Goal: Check status: Check status

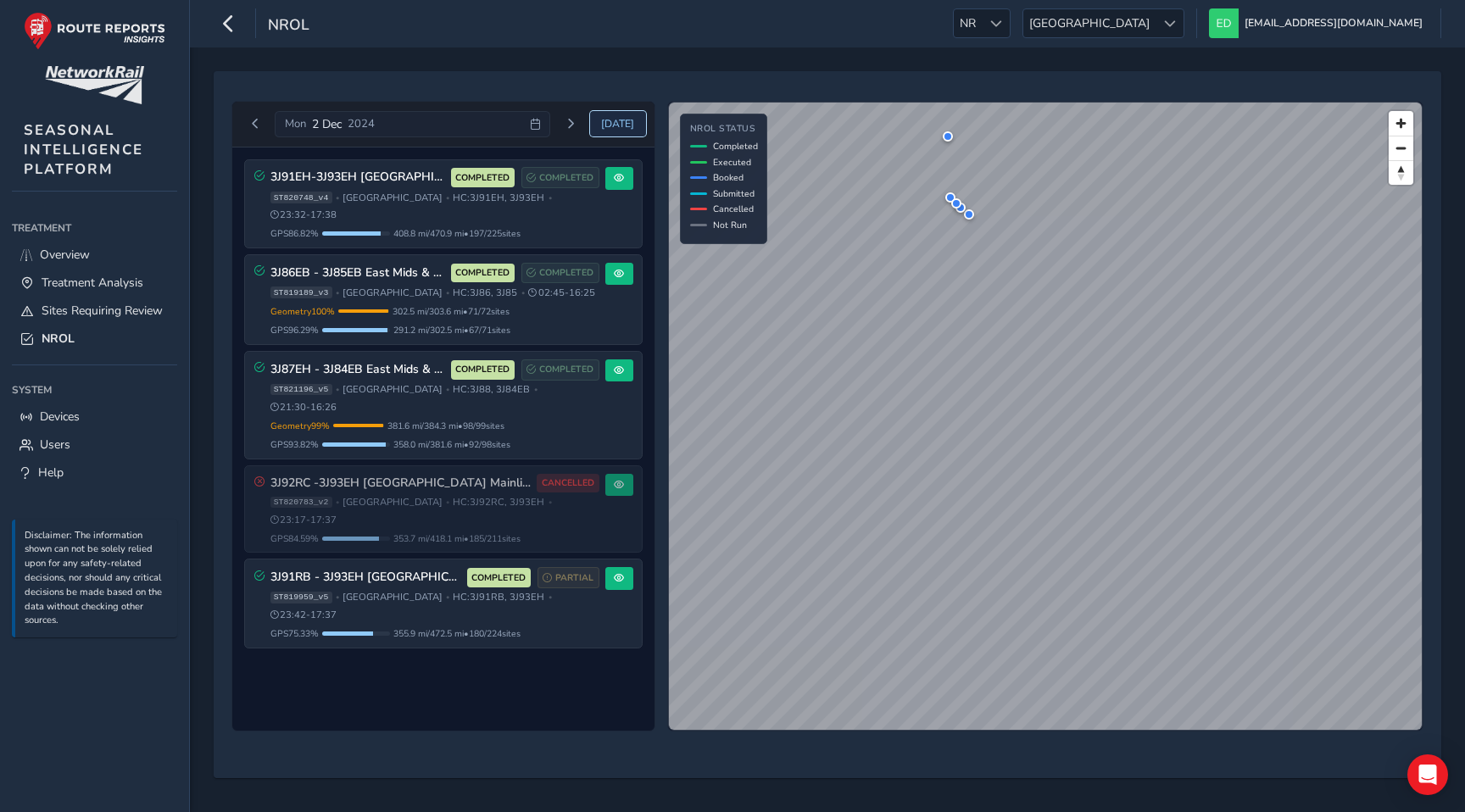
click at [614, 127] on span "[DATE]" at bounding box center [618, 124] width 33 height 14
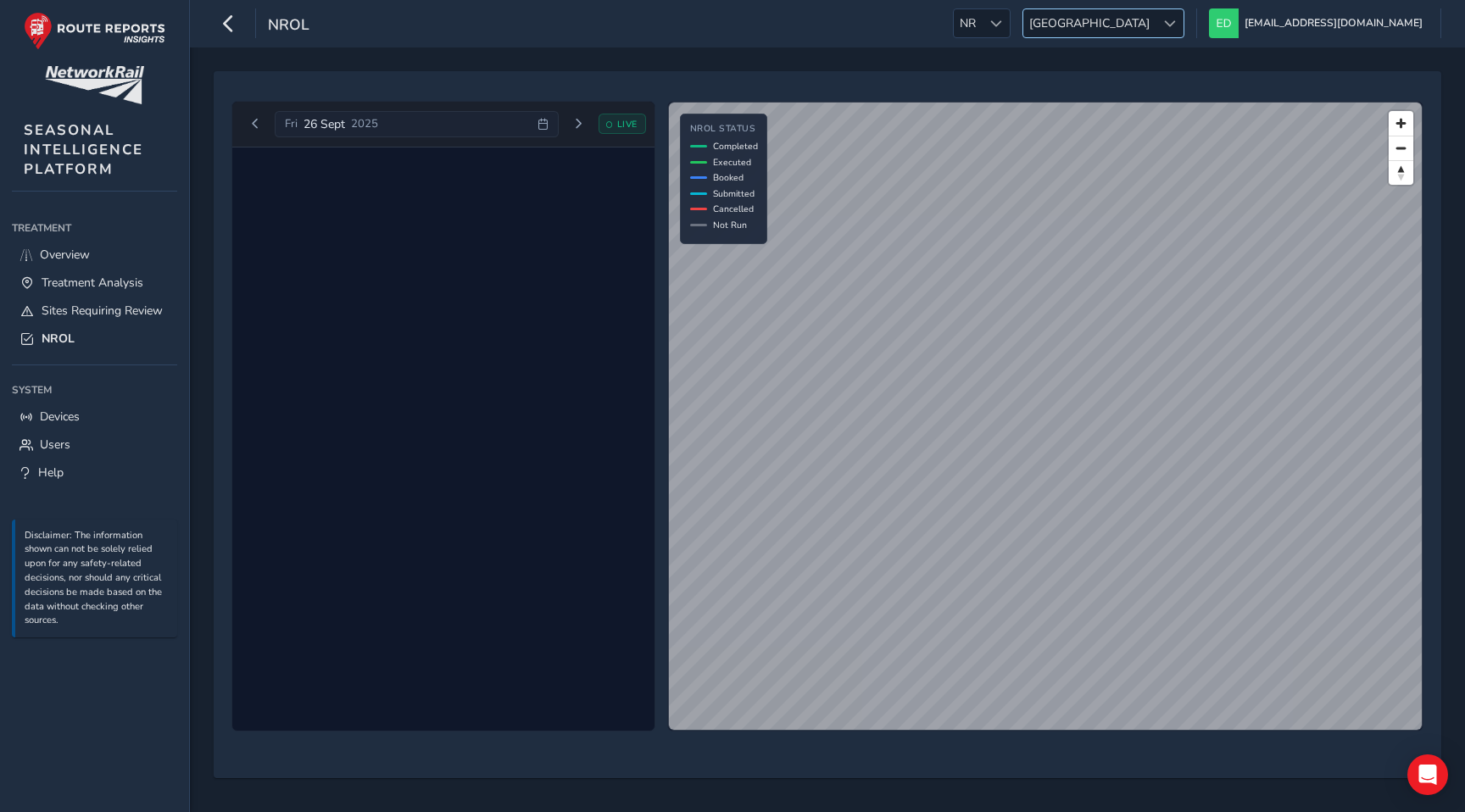
click at [1156, 26] on span "East Midlands" at bounding box center [1089, 23] width 133 height 28
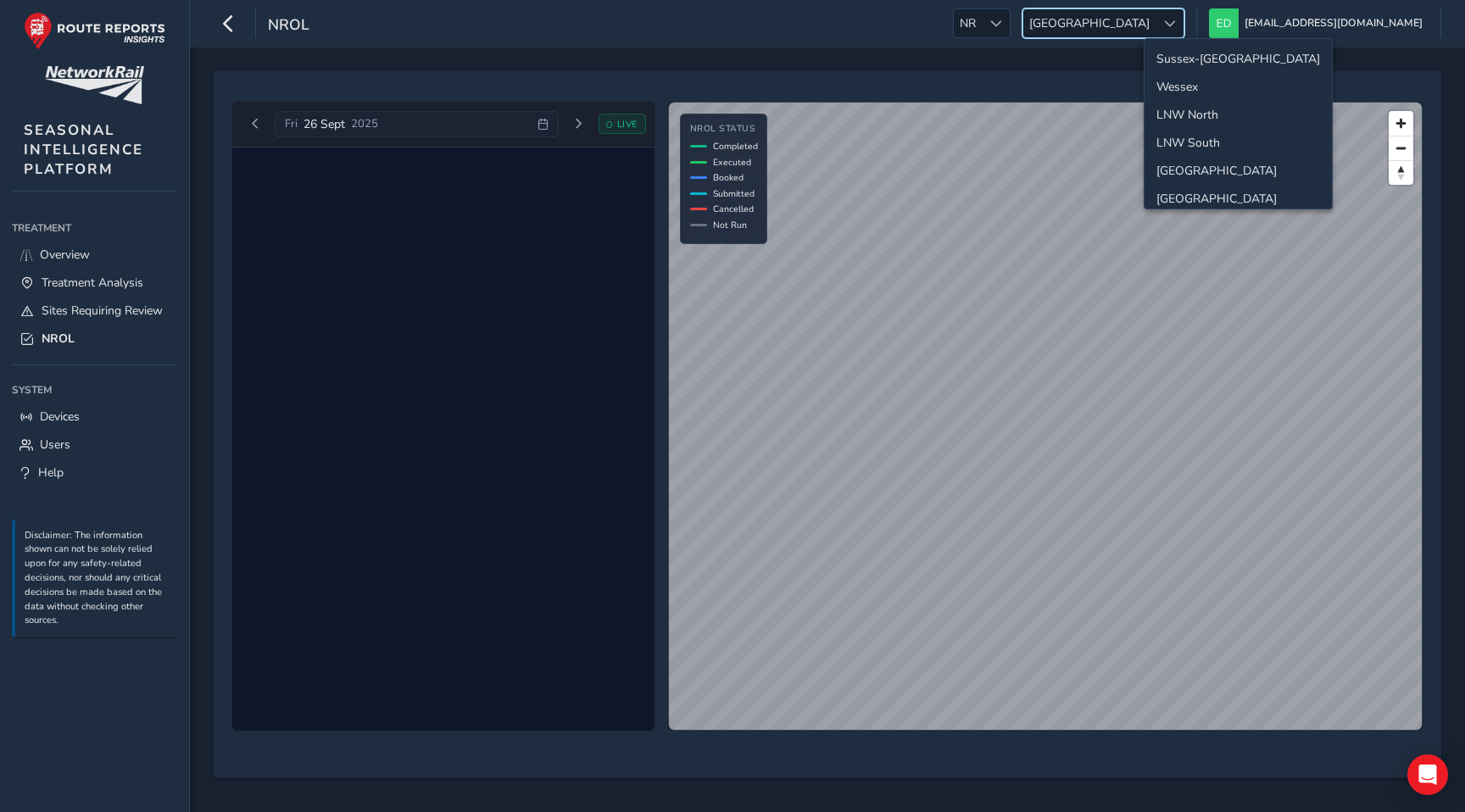
scroll to position [172, 0]
click at [1188, 80] on li "[GEOGRAPHIC_DATA]" at bounding box center [1238, 82] width 187 height 28
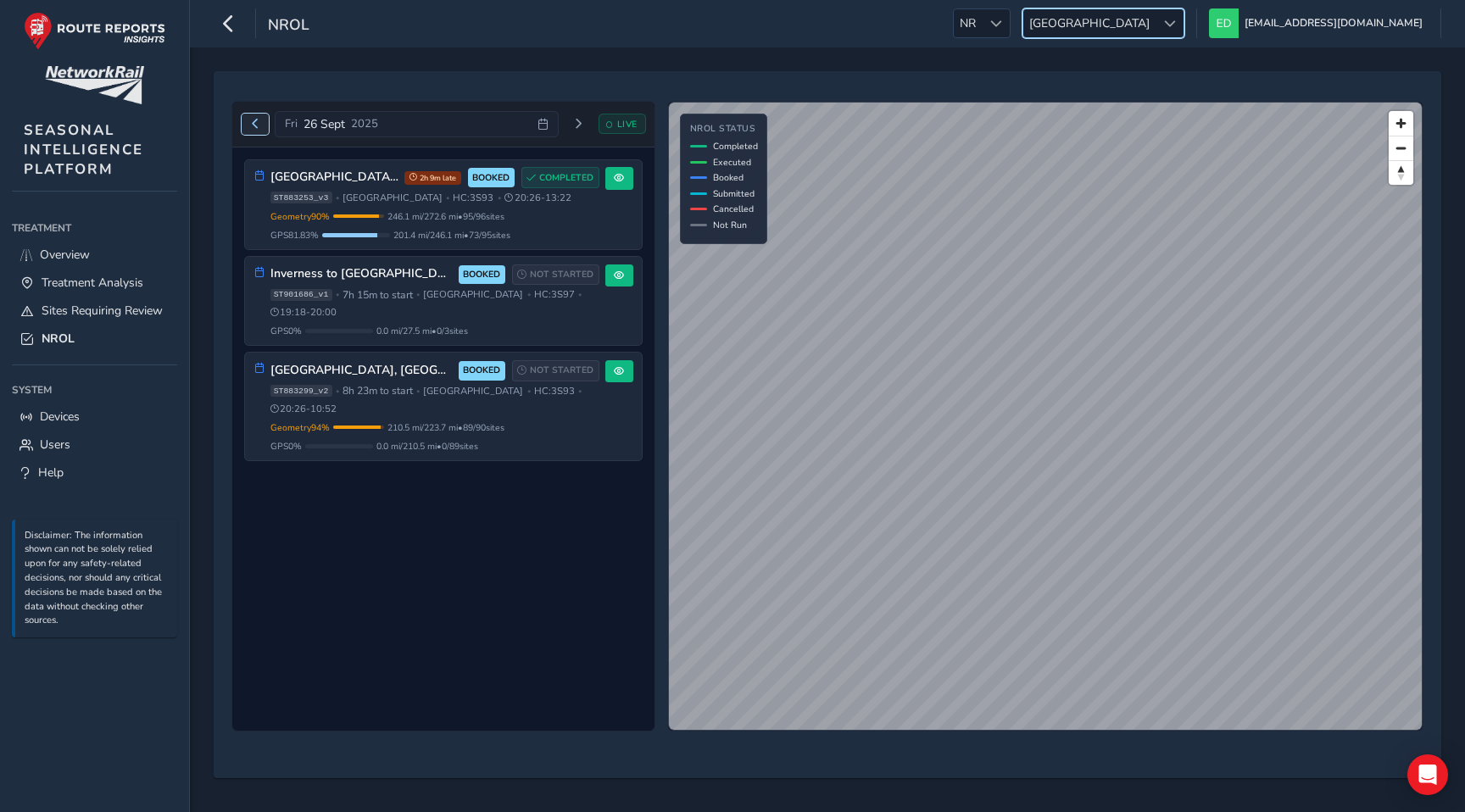
click at [257, 128] on span "Previous day" at bounding box center [255, 124] width 10 height 10
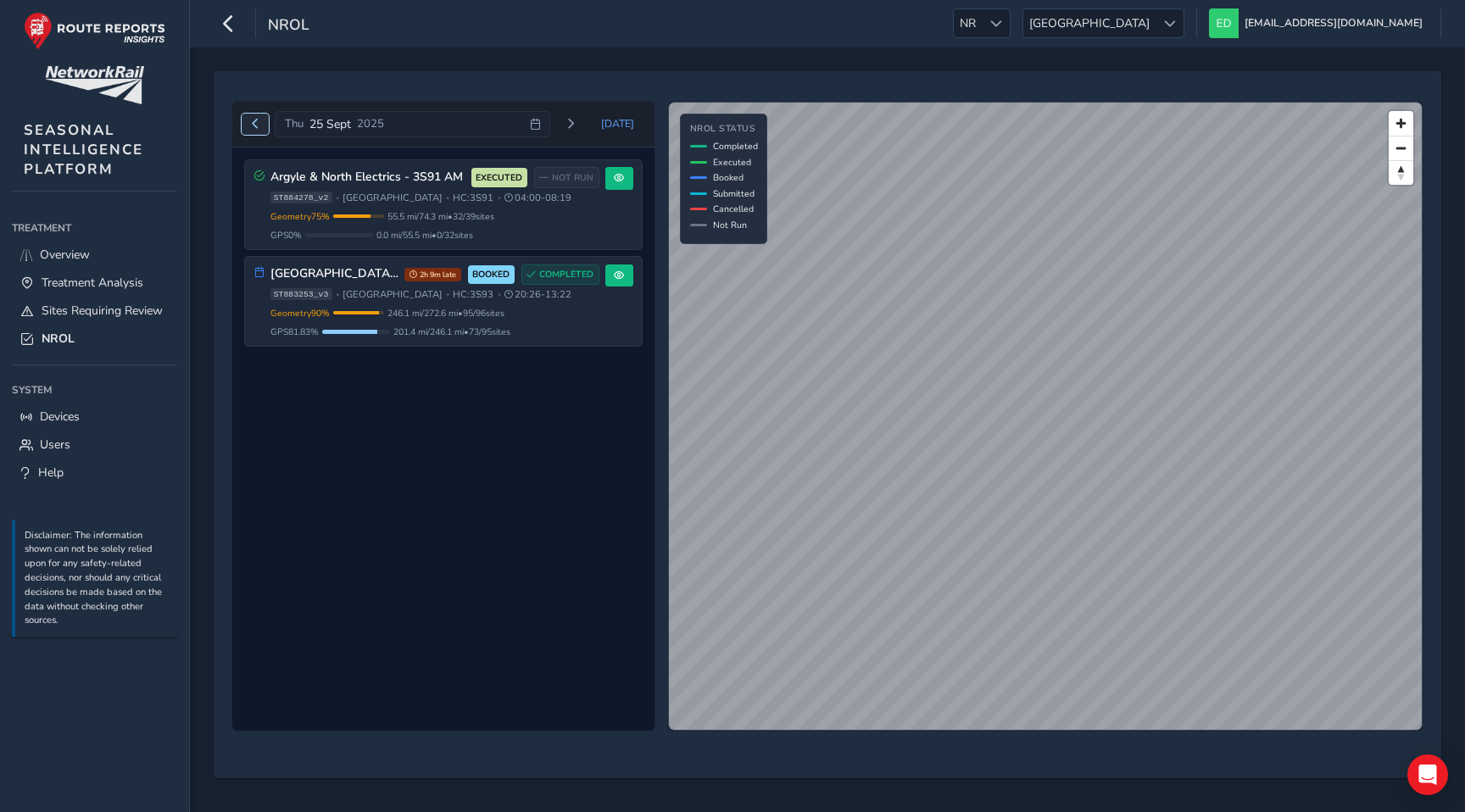
click at [257, 128] on span "Previous day" at bounding box center [255, 124] width 10 height 10
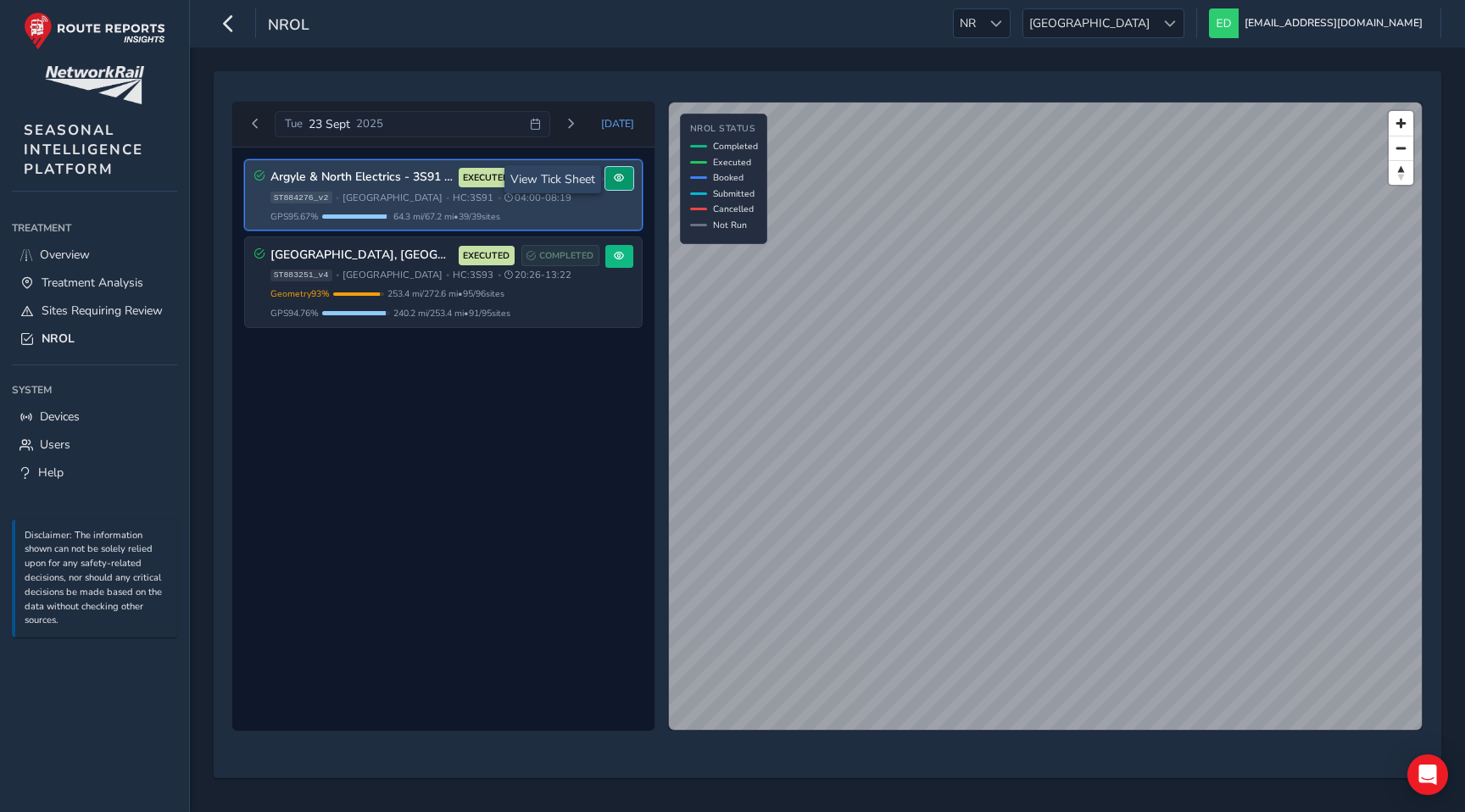
click at [618, 176] on span at bounding box center [620, 178] width 10 height 10
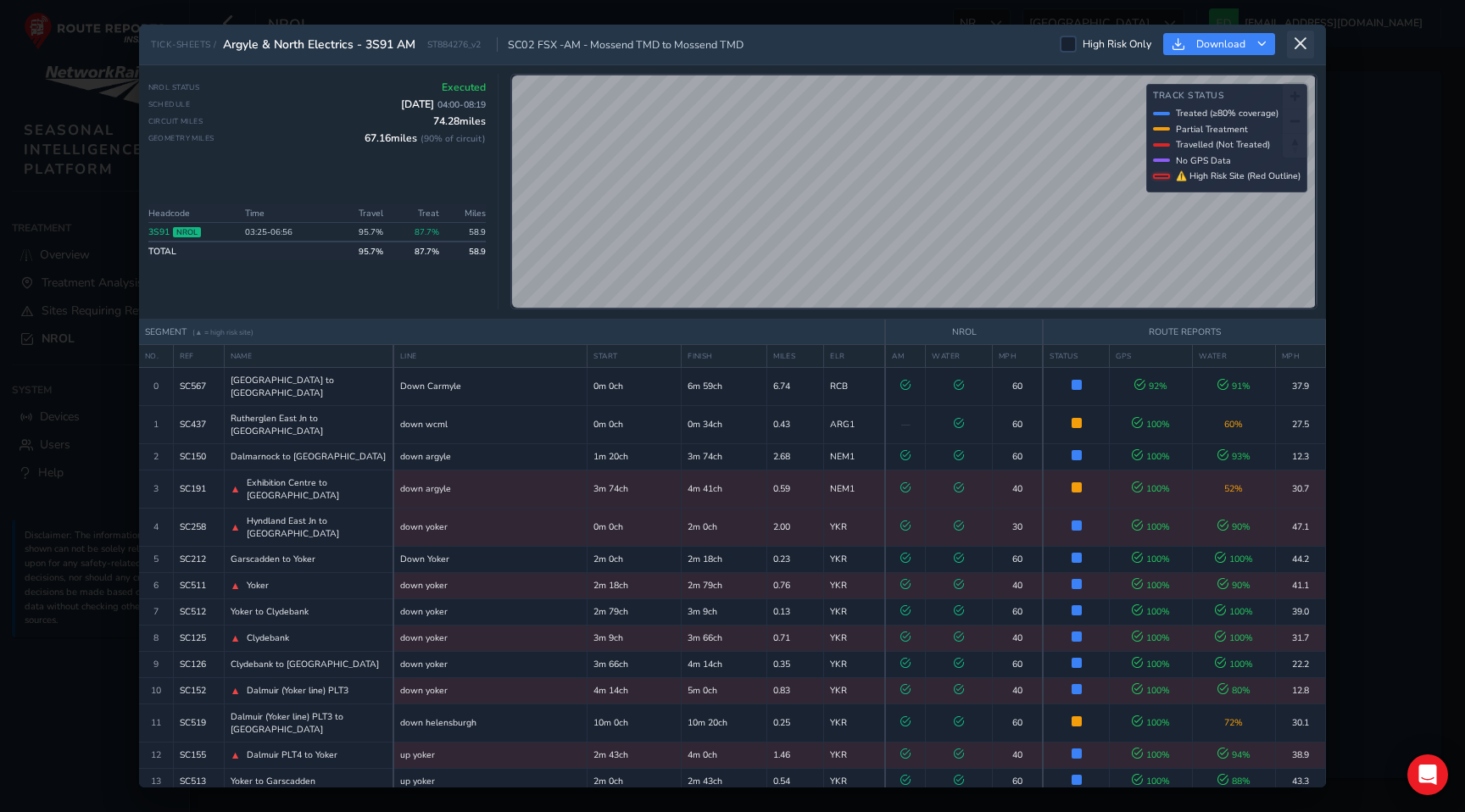
click at [1301, 47] on icon at bounding box center [1301, 44] width 15 height 15
